Goal: Task Accomplishment & Management: Use online tool/utility

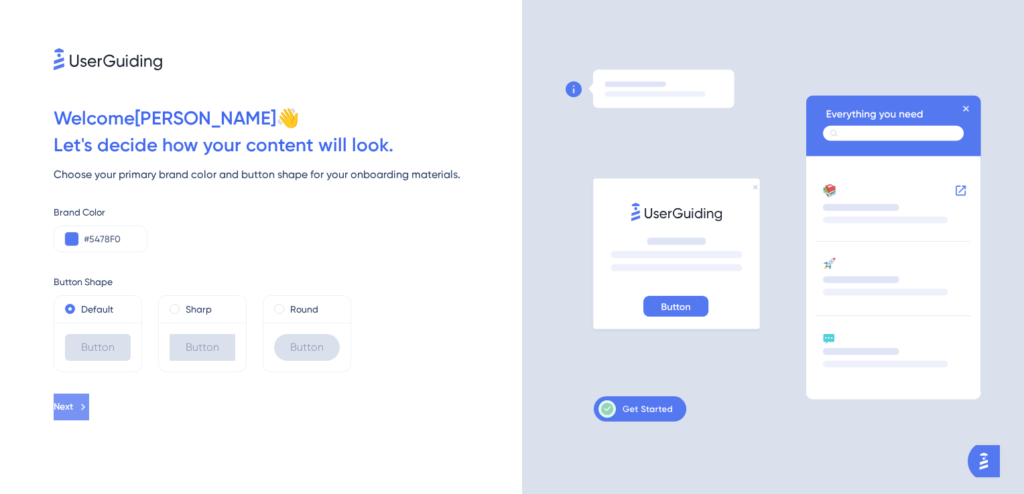
click at [73, 407] on span "Next" at bounding box center [63, 407] width 19 height 16
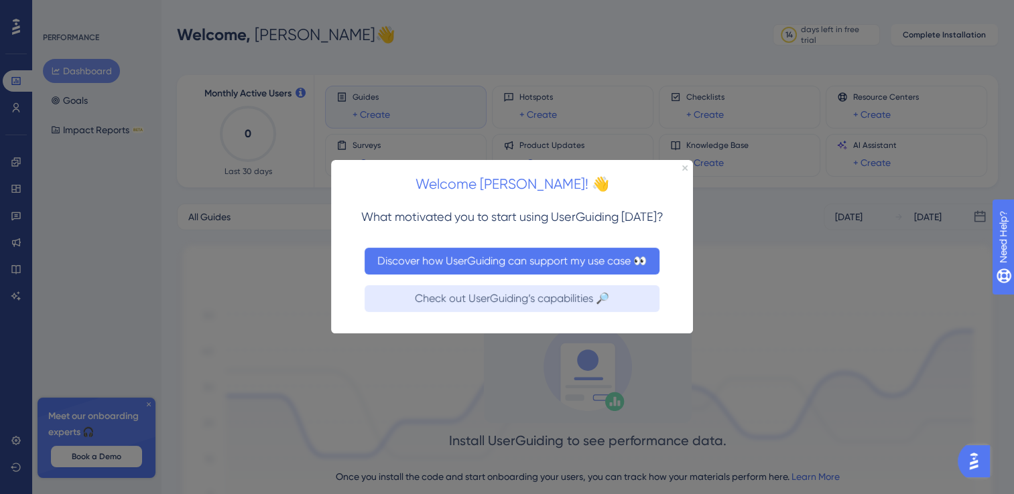
click at [459, 256] on button "Discover how UserGuiding can support my use case 👀" at bounding box center [511, 261] width 295 height 27
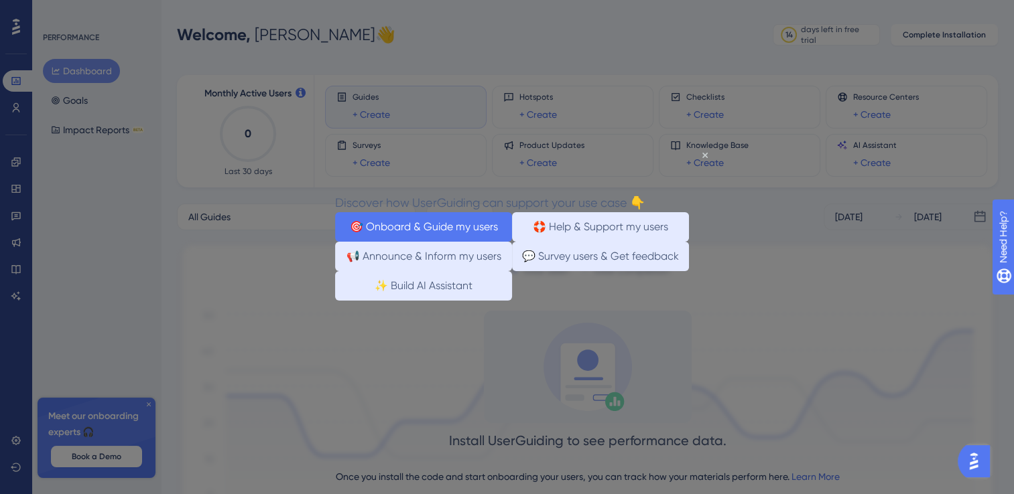
click at [421, 230] on button "🎯 Onboard & Guide my users" at bounding box center [423, 226] width 177 height 29
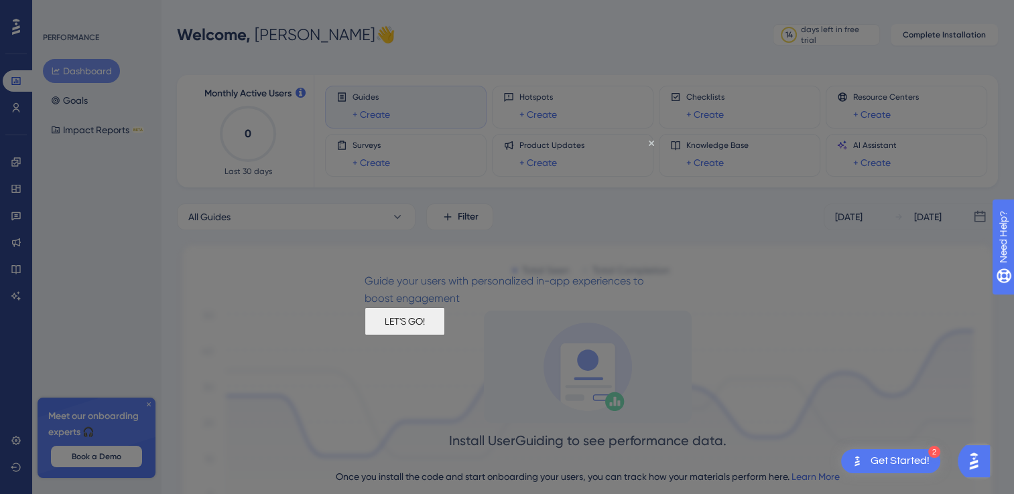
click at [445, 336] on button "LET'S GO!" at bounding box center [404, 322] width 80 height 28
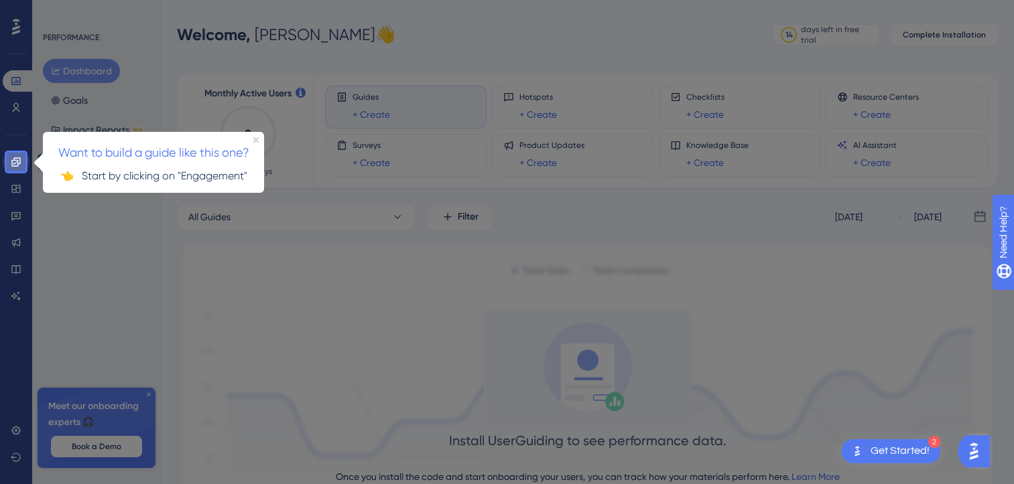
click at [14, 165] on icon at bounding box center [16, 162] width 11 height 11
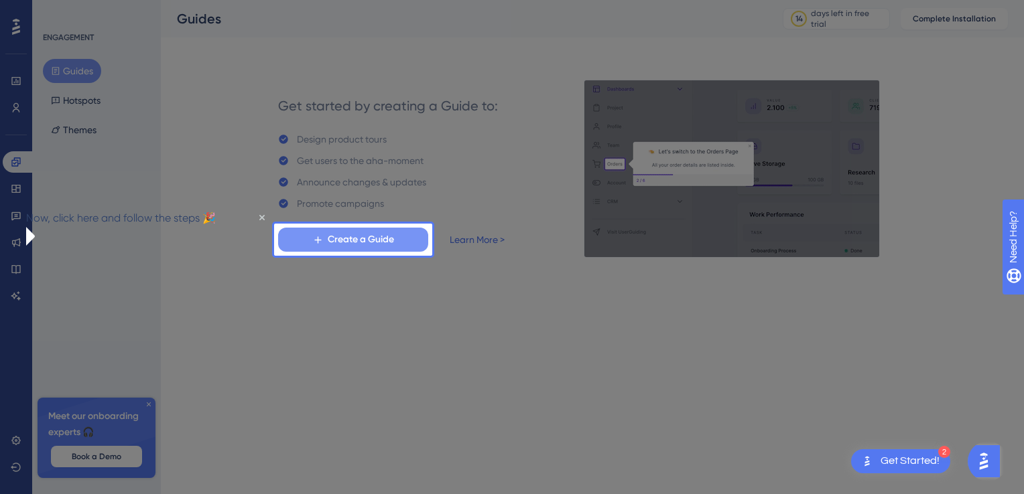
click at [375, 241] on span "Create a Guide" at bounding box center [361, 240] width 66 height 16
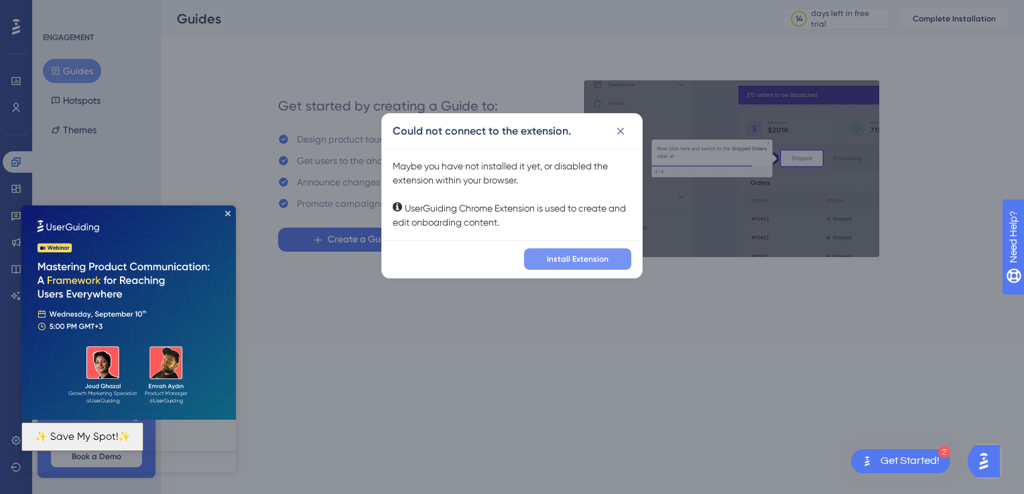
click at [570, 259] on span "Install Extension" at bounding box center [578, 259] width 62 height 11
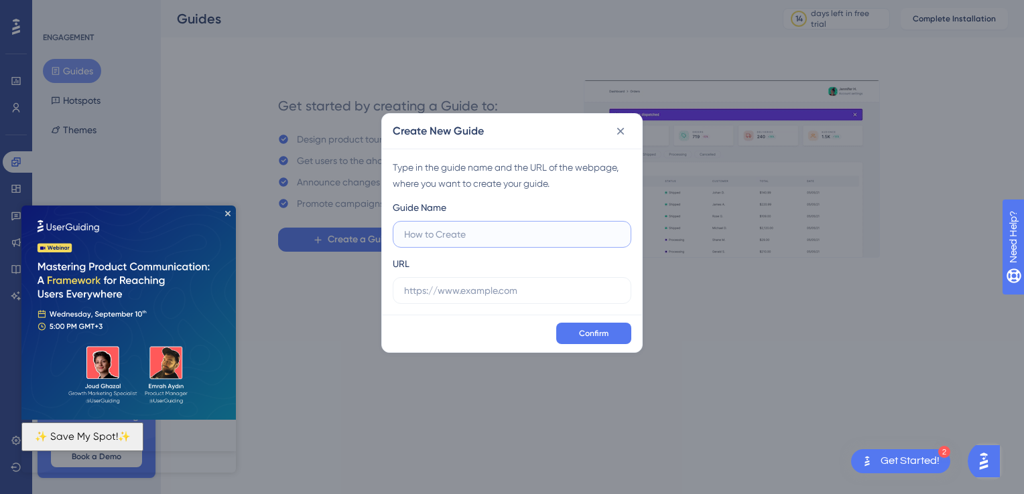
click at [461, 240] on input "text" at bounding box center [512, 234] width 216 height 15
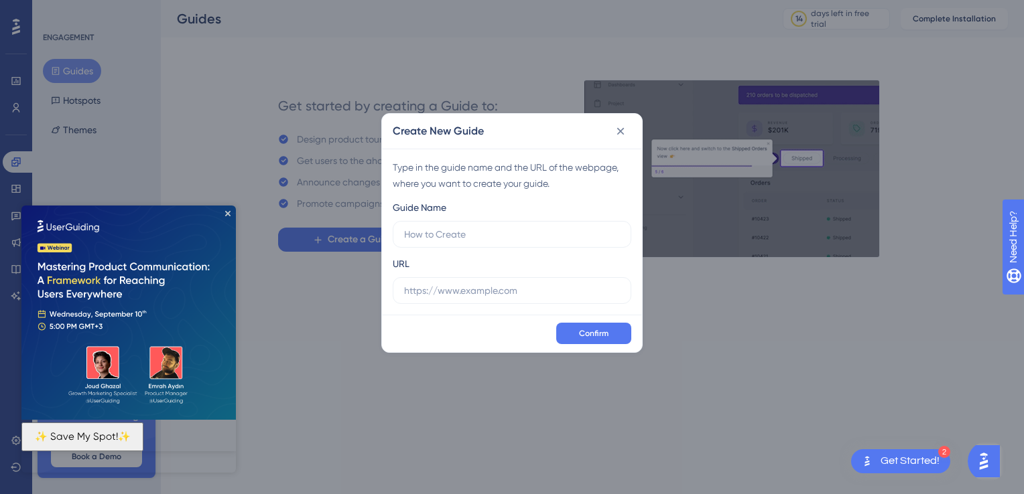
click at [226, 218] on img at bounding box center [128, 313] width 214 height 214
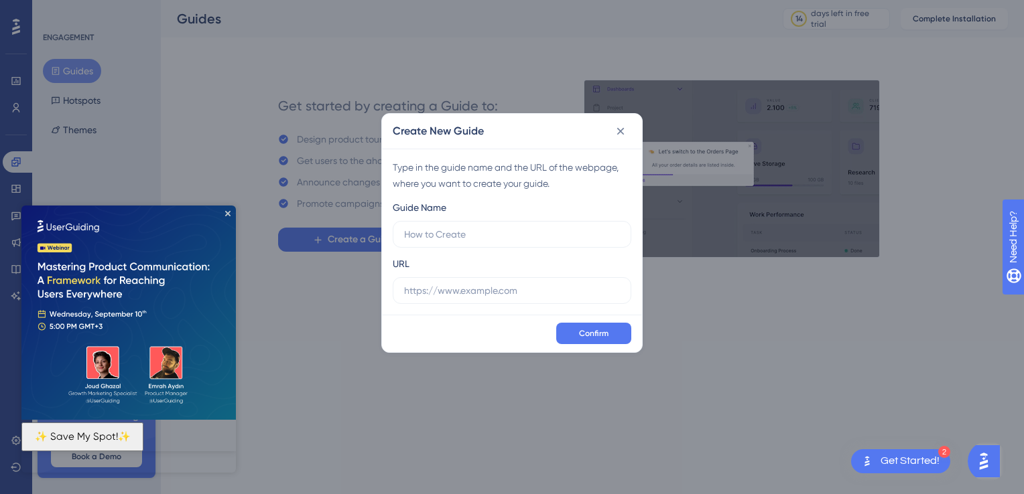
click at [226, 210] on img at bounding box center [128, 313] width 214 height 214
